Goal: Transaction & Acquisition: Purchase product/service

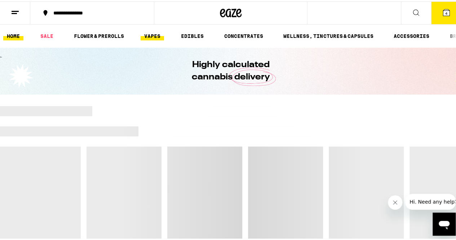
click at [151, 34] on link "VAPES" at bounding box center [152, 34] width 23 height 9
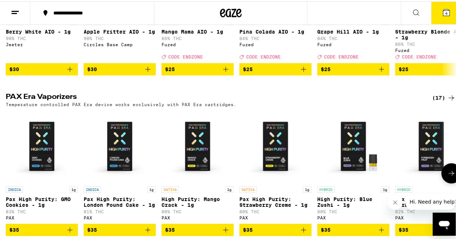
scroll to position [325, 0]
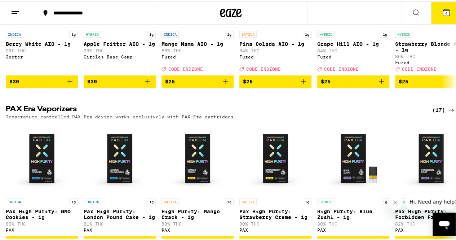
click at [447, 113] on icon at bounding box center [451, 108] width 9 height 9
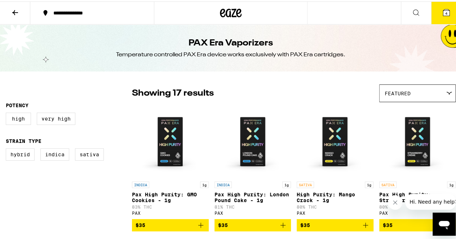
click at [16, 12] on icon at bounding box center [15, 11] width 9 height 9
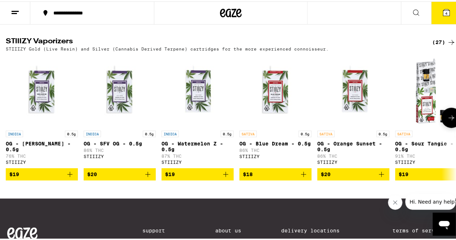
scroll to position [469, 0]
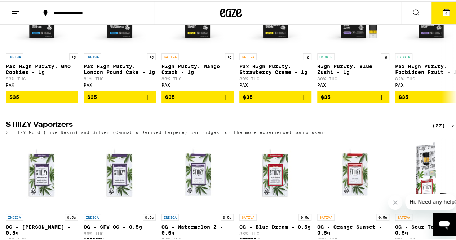
click at [440, 128] on div "(27)" at bounding box center [443, 124] width 23 height 9
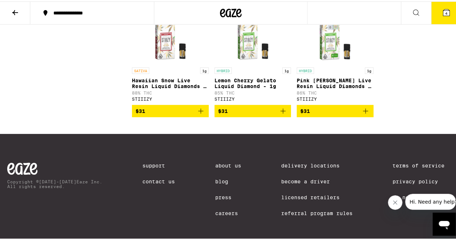
scroll to position [829, 0]
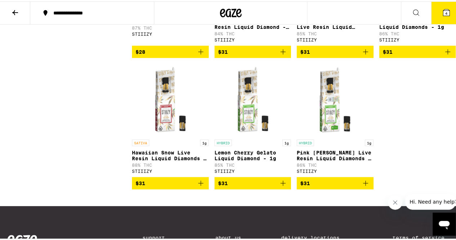
click at [335, 109] on img "Open page for Pink Runtz Live Resin Liquid Diamonds - 1g from STIIIZY" at bounding box center [335, 98] width 72 height 72
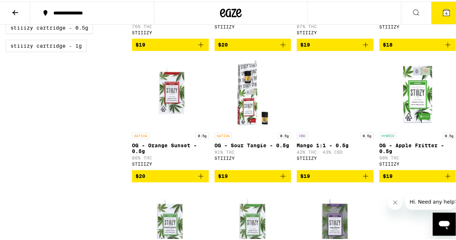
scroll to position [397, 0]
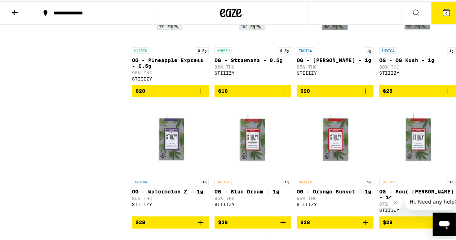
click at [422, 202] on span "Hi. Need any help?" at bounding box center [434, 202] width 48 height 6
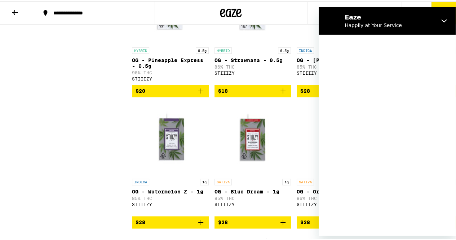
scroll to position [0, 0]
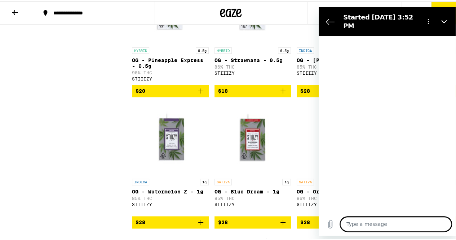
type textarea "x"
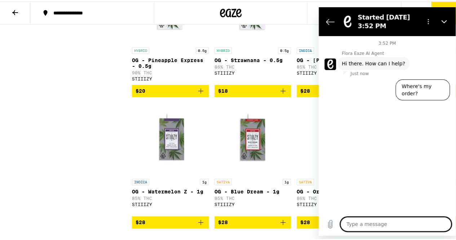
type textarea "d"
type textarea "x"
type textarea "do"
type textarea "x"
type textarea "do"
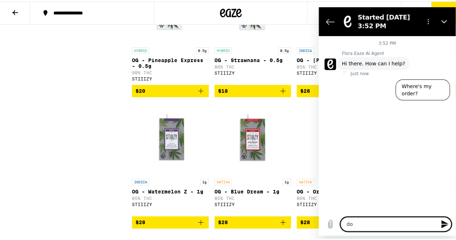
type textarea "x"
type textarea "do y"
type textarea "x"
type textarea "do yo"
type textarea "x"
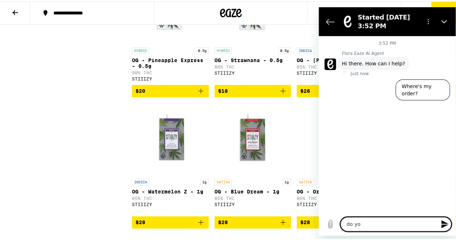
type textarea "do you"
type textarea "x"
type textarea "do you"
type textarea "x"
type textarea "do you s"
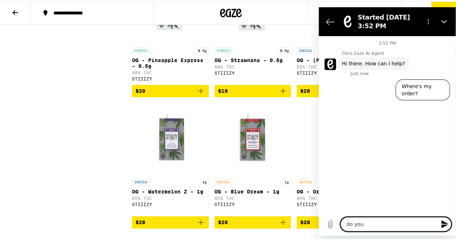
type textarea "x"
type textarea "do you se"
type textarea "x"
type textarea "do you sel"
type textarea "x"
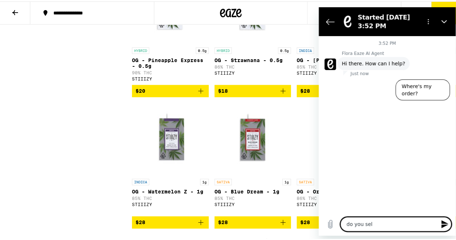
type textarea "do you sell"
type textarea "x"
type textarea "do you sell"
type textarea "x"
type textarea "do you sell v"
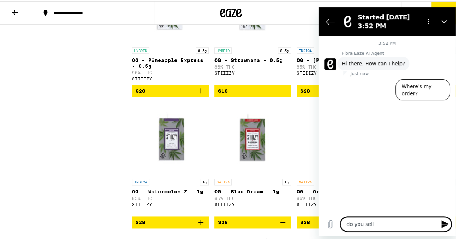
type textarea "x"
type textarea "do you sell va"
type textarea "x"
type textarea "do you sell vap"
type textarea "x"
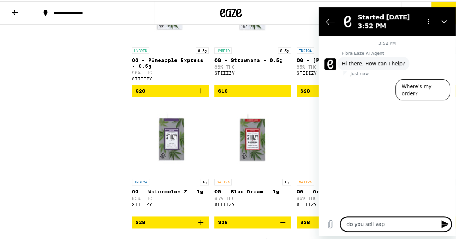
type textarea "do you sell vapo"
type textarea "x"
type textarea "do you sell vapor"
type textarea "x"
type textarea "do you sell vapori"
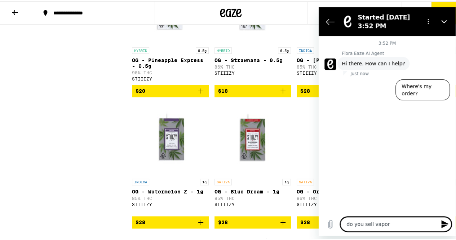
type textarea "x"
type textarea "do you sell vaporiz"
type textarea "x"
type textarea "do you sell vaporize"
type textarea "x"
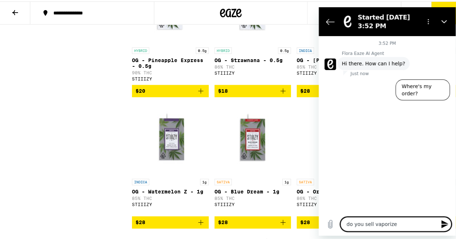
type textarea "do you sell vaporizer"
type textarea "x"
type textarea "do you sell vaporizers"
type textarea "x"
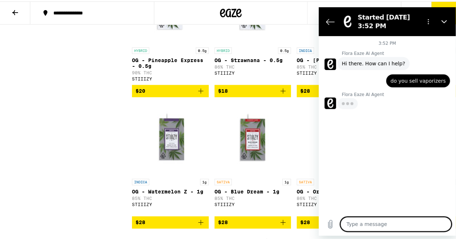
type textarea "x"
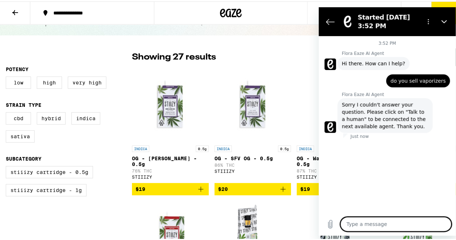
scroll to position [72, 0]
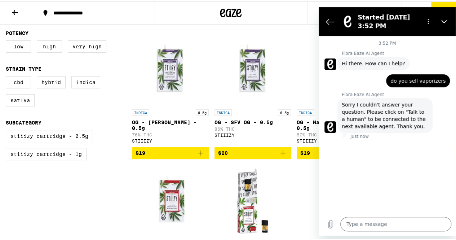
click at [331, 125] on figure at bounding box center [331, 127] width 12 height 12
click at [429, 22] on icon "Options menu" at bounding box center [429, 21] width 6 height 6
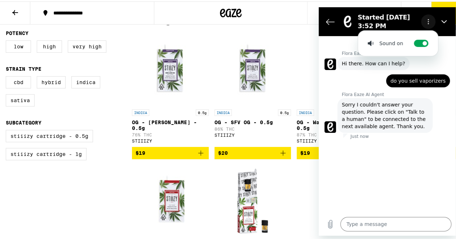
click at [429, 22] on icon "Options menu" at bounding box center [429, 21] width 6 height 6
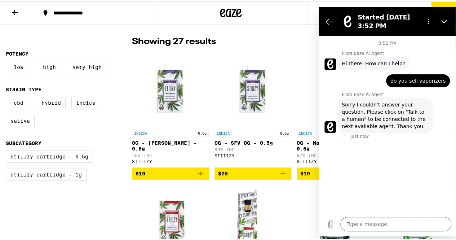
scroll to position [0, 0]
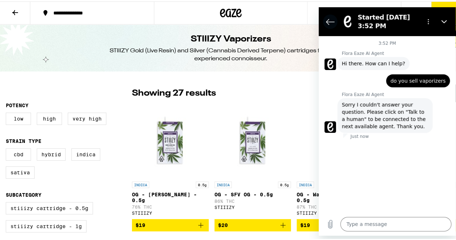
click at [333, 19] on icon "Back to the conversation list" at bounding box center [330, 21] width 9 height 9
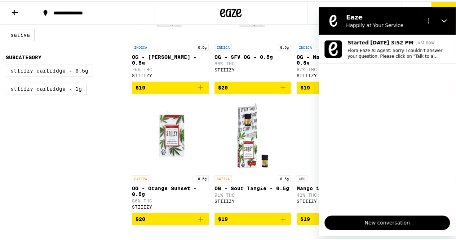
scroll to position [180, 0]
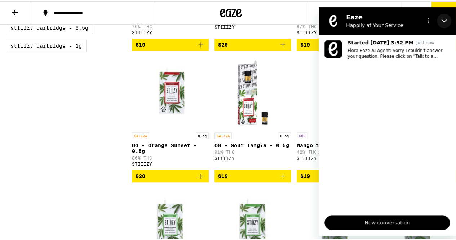
click at [443, 21] on icon "Close" at bounding box center [443, 20] width 5 height 3
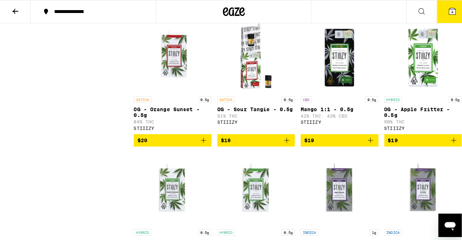
scroll to position [0, 0]
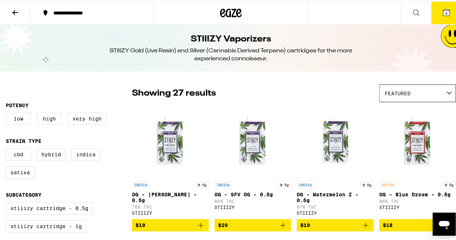
click at [443, 12] on icon at bounding box center [446, 11] width 6 height 6
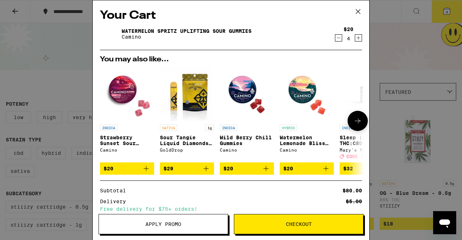
click at [355, 124] on icon at bounding box center [357, 120] width 9 height 9
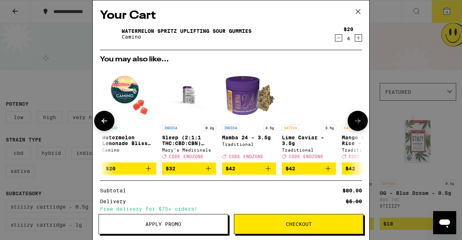
scroll to position [0, 178]
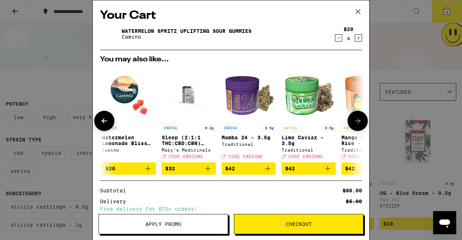
click at [353, 123] on icon at bounding box center [357, 120] width 9 height 9
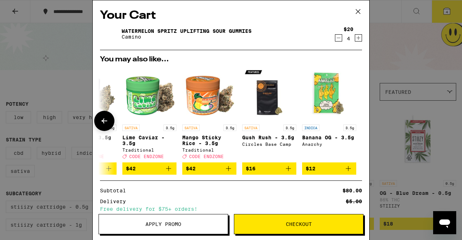
scroll to position [0, 342]
click at [107, 122] on icon at bounding box center [104, 120] width 9 height 9
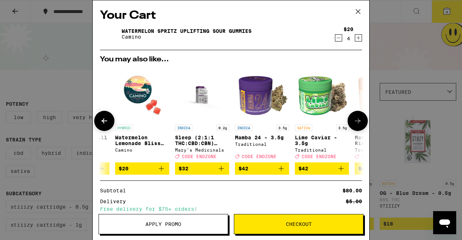
click at [107, 122] on icon at bounding box center [104, 120] width 9 height 9
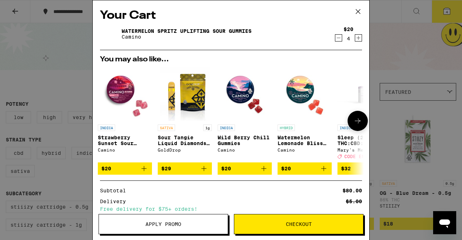
scroll to position [0, 0]
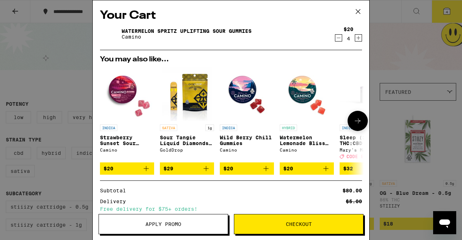
click at [107, 122] on div at bounding box center [104, 121] width 20 height 20
click at [357, 13] on icon at bounding box center [358, 11] width 4 height 4
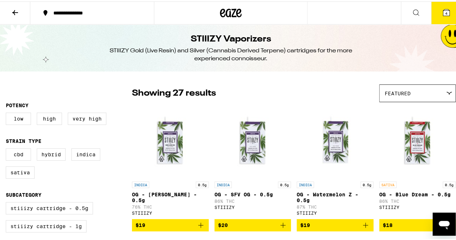
scroll to position [36, 0]
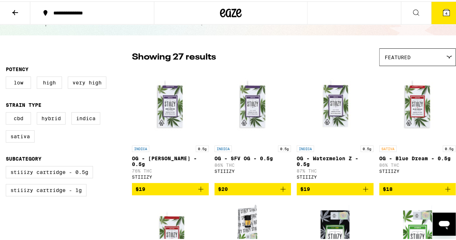
click at [15, 10] on icon at bounding box center [15, 11] width 9 height 9
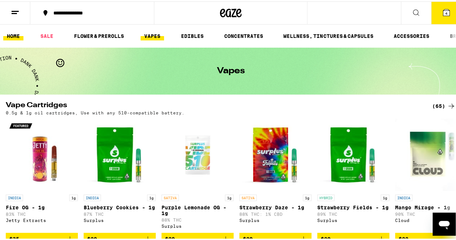
click at [13, 35] on link "HOME" at bounding box center [13, 34] width 20 height 9
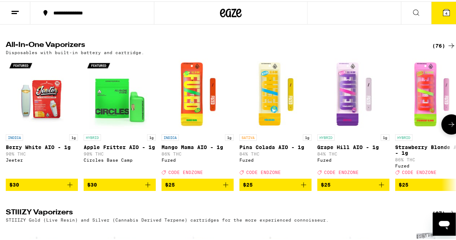
scroll to position [1054, 0]
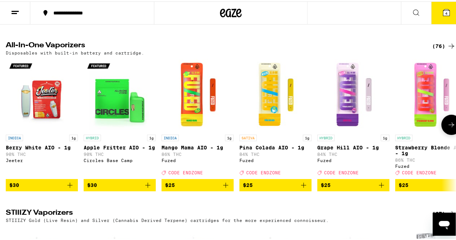
click at [447, 128] on icon at bounding box center [451, 123] width 9 height 9
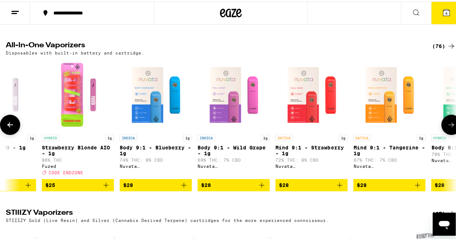
scroll to position [0, 366]
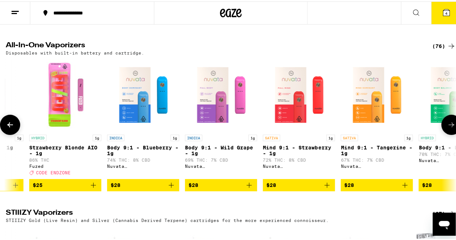
click at [447, 128] on icon at bounding box center [451, 123] width 9 height 9
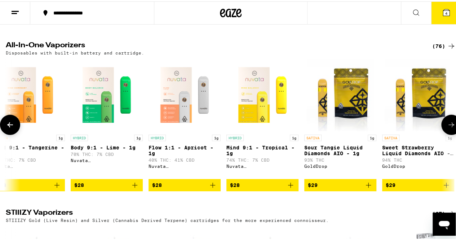
scroll to position [0, 732]
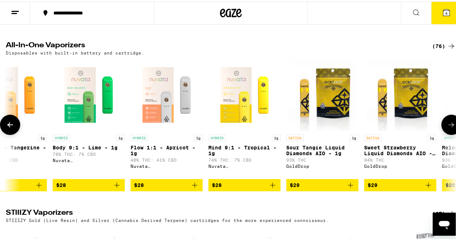
click at [447, 128] on icon at bounding box center [451, 123] width 9 height 9
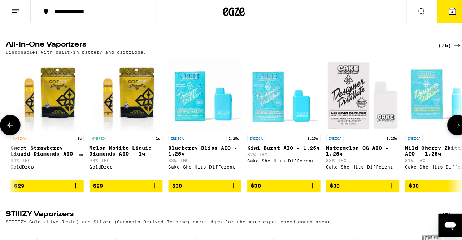
scroll to position [0, 1098]
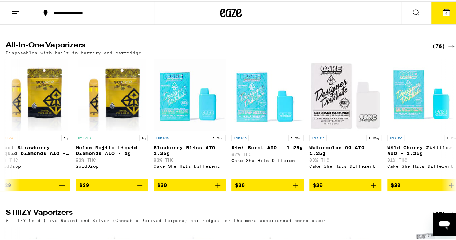
click at [443, 12] on icon at bounding box center [446, 11] width 6 height 6
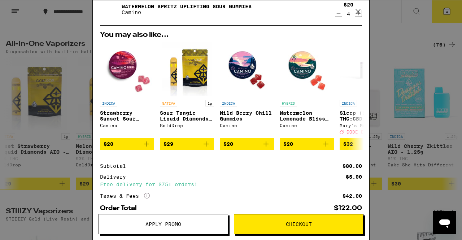
scroll to position [67, 0]
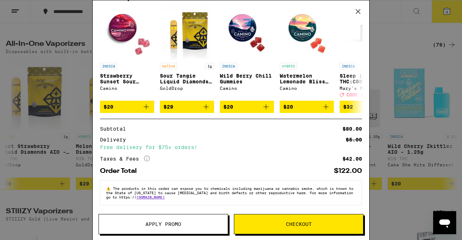
click at [303, 223] on span "Checkout" at bounding box center [299, 223] width 26 height 5
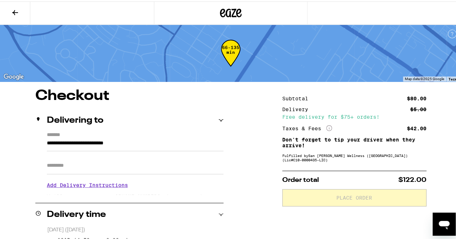
click at [84, 166] on input "Apt/Suite" at bounding box center [135, 163] width 177 height 17
type input "********"
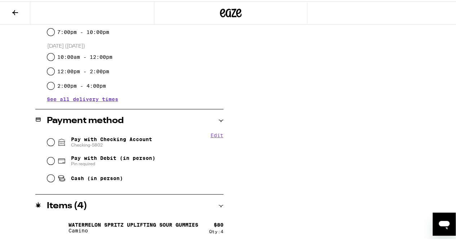
scroll to position [235, 0]
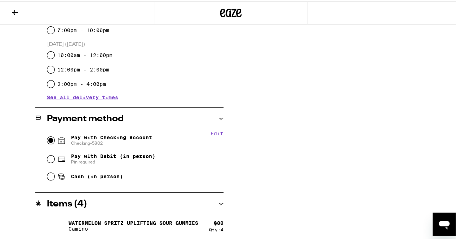
click at [48, 140] on input "Pay with Checking Account Checking-5802" at bounding box center [50, 138] width 7 height 7
radio input "true"
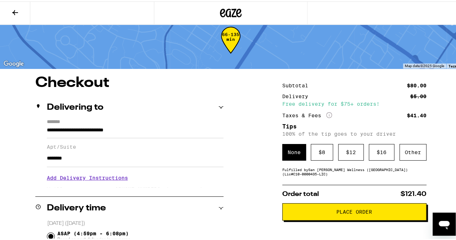
scroll to position [10, 0]
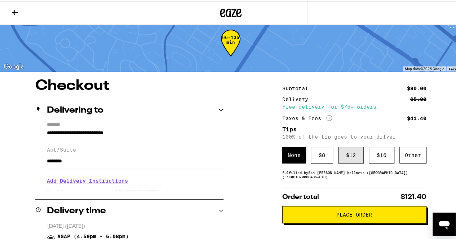
click at [348, 155] on div "$ 12" at bounding box center [351, 153] width 26 height 17
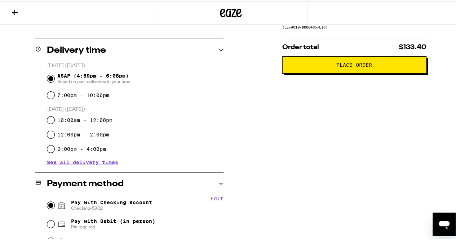
scroll to position [144, 0]
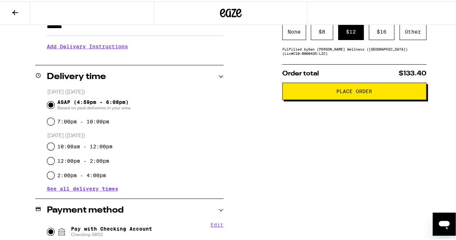
click at [343, 92] on span "Place Order" at bounding box center [354, 89] width 36 height 5
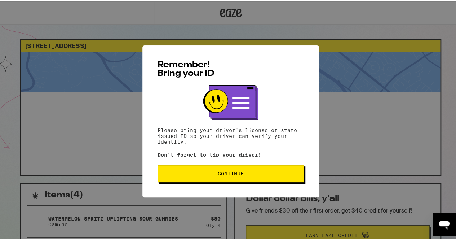
click at [235, 175] on span "Continue" at bounding box center [231, 171] width 26 height 5
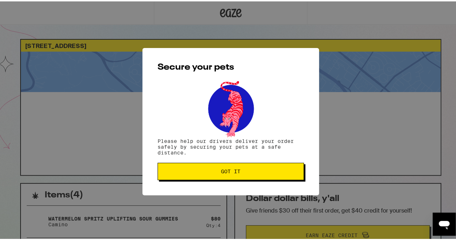
click at [228, 172] on span "Got it" at bounding box center [230, 169] width 19 height 5
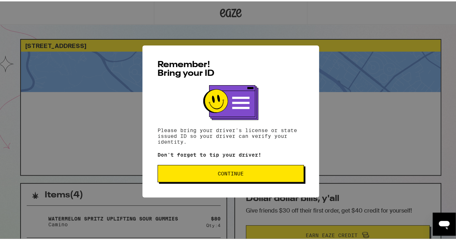
click at [210, 173] on span "Continue" at bounding box center [231, 171] width 134 height 5
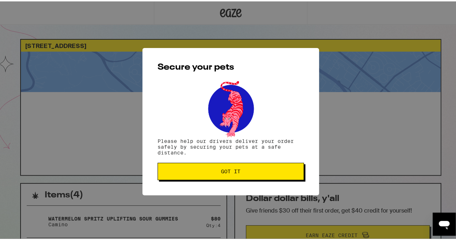
click at [211, 172] on span "Got it" at bounding box center [231, 169] width 134 height 5
